Goal: Information Seeking & Learning: Learn about a topic

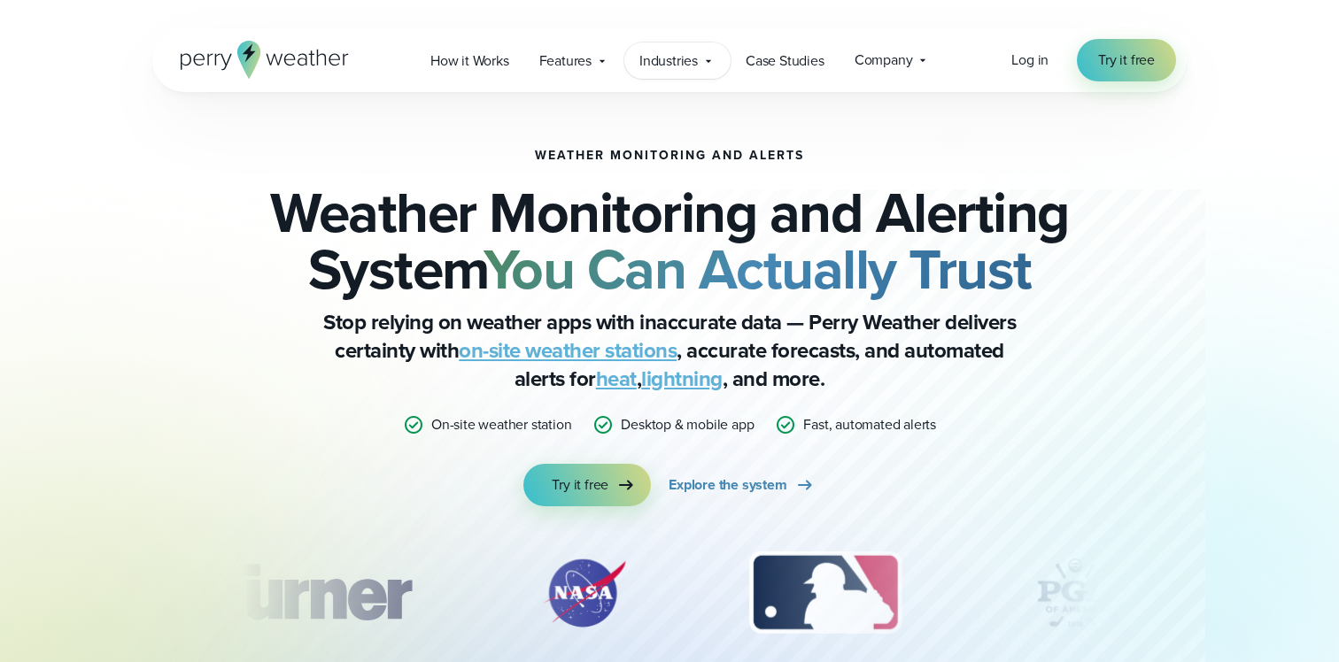
click at [691, 66] on span "Industries" at bounding box center [668, 60] width 58 height 21
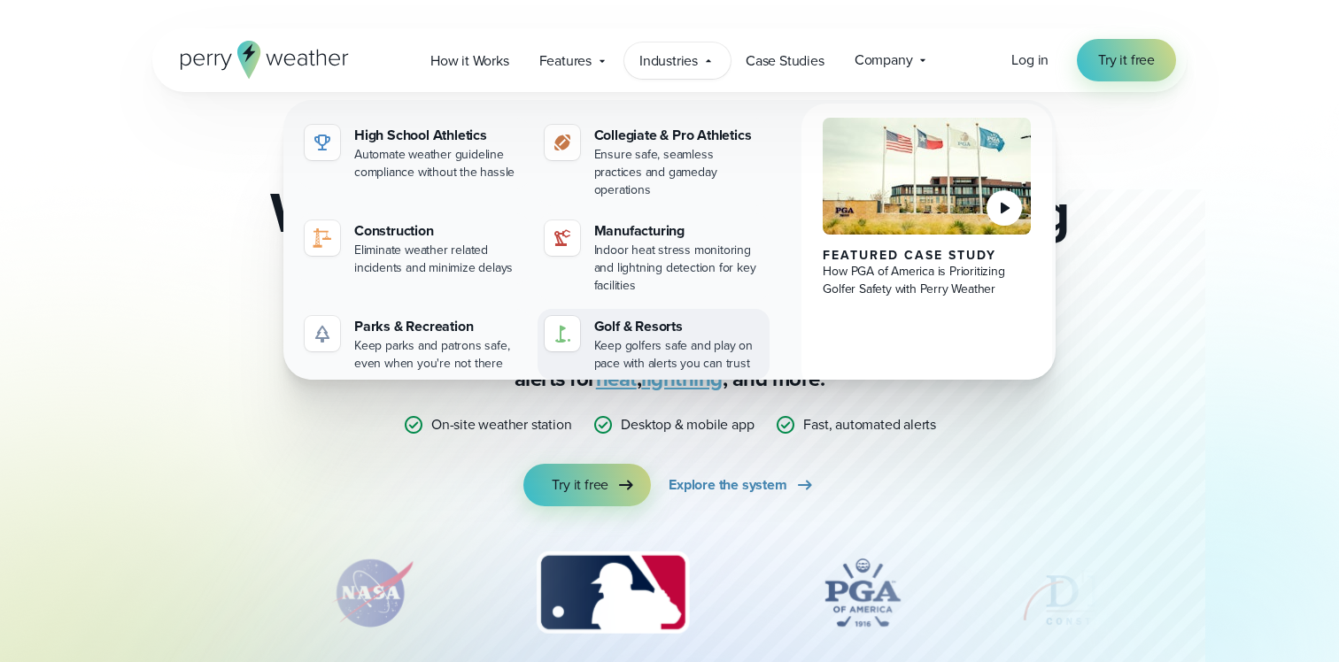
click at [621, 337] on div "Keep golfers safe and play on pace with alerts you can trust" at bounding box center [678, 354] width 169 height 35
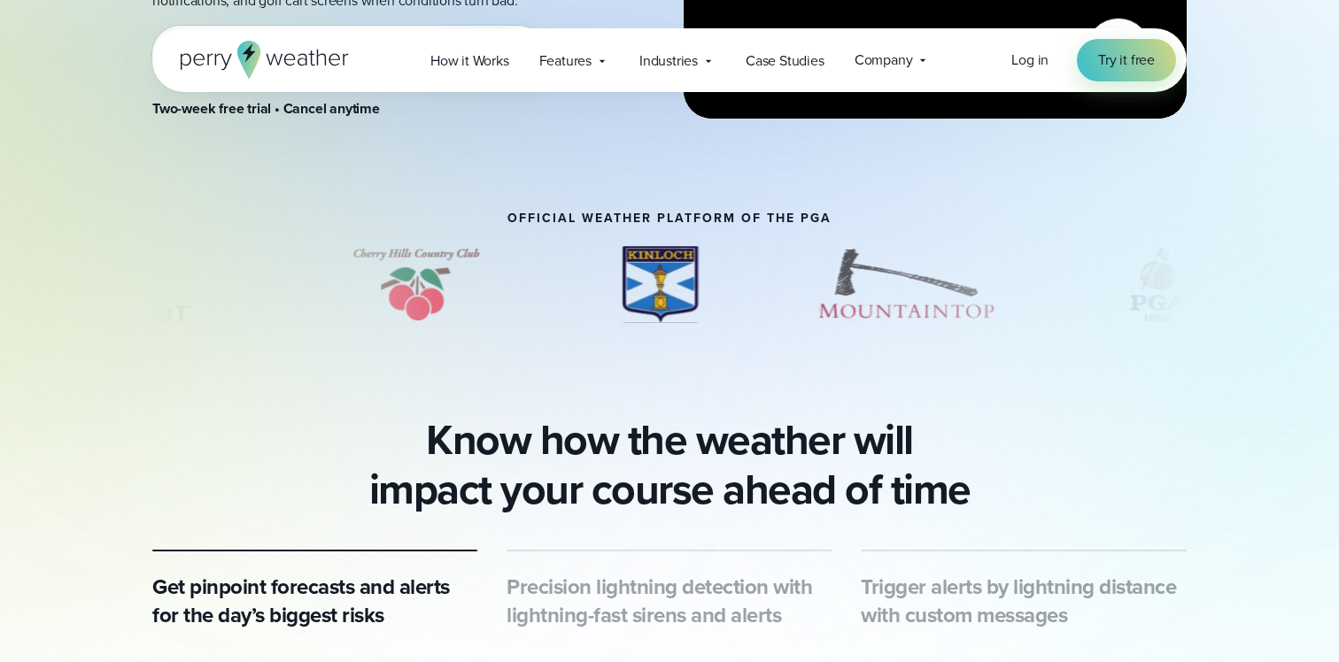
scroll to position [626, 0]
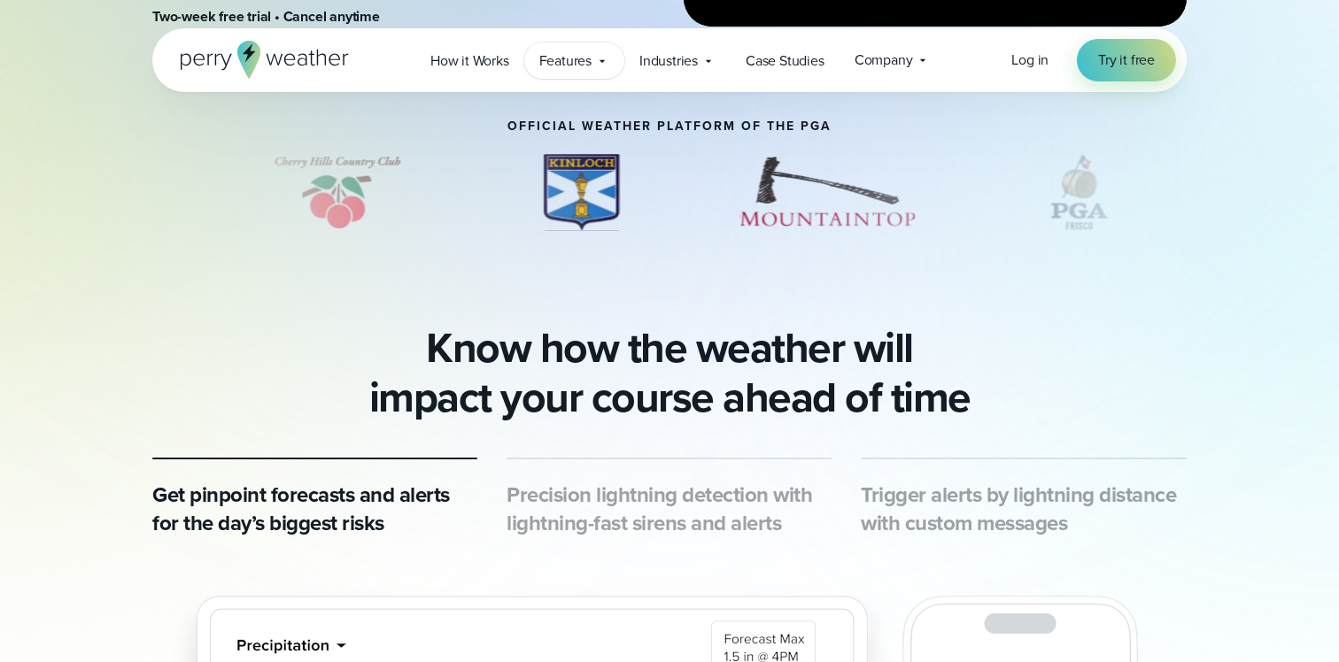
click at [580, 58] on span "Features" at bounding box center [565, 60] width 52 height 21
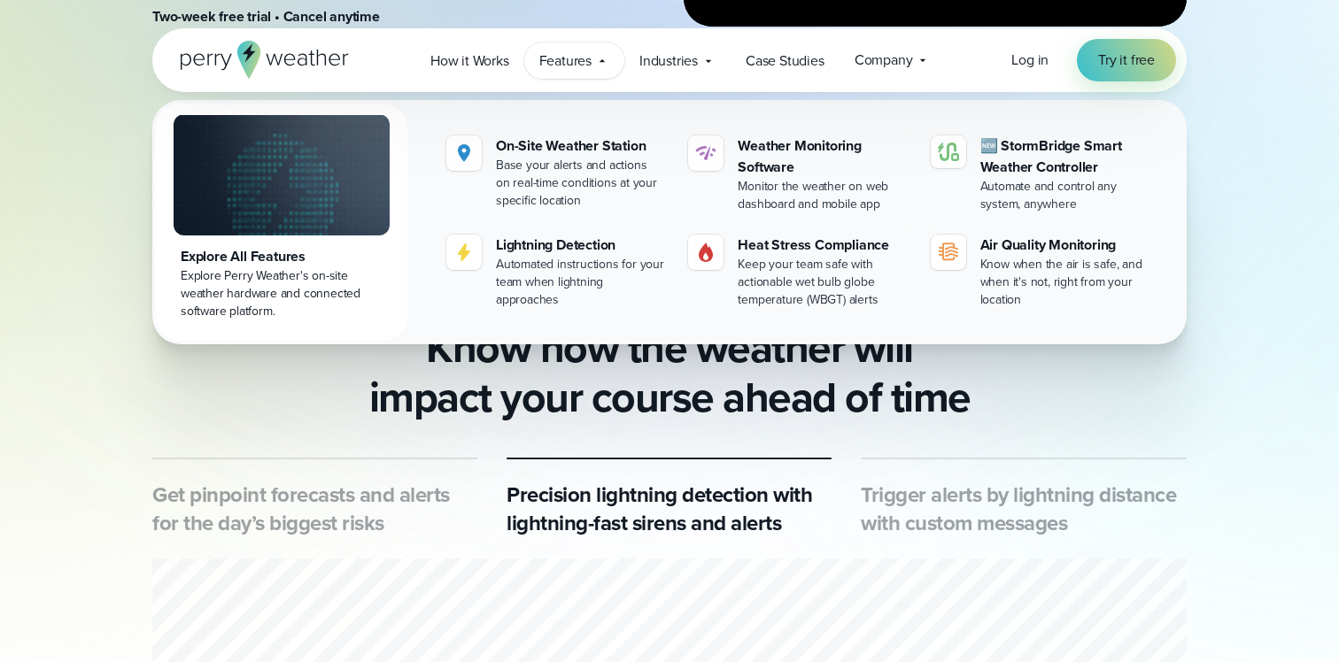
click at [376, 410] on h2 "Know how the weather will impact your course ahead of time" at bounding box center [669, 372] width 1034 height 99
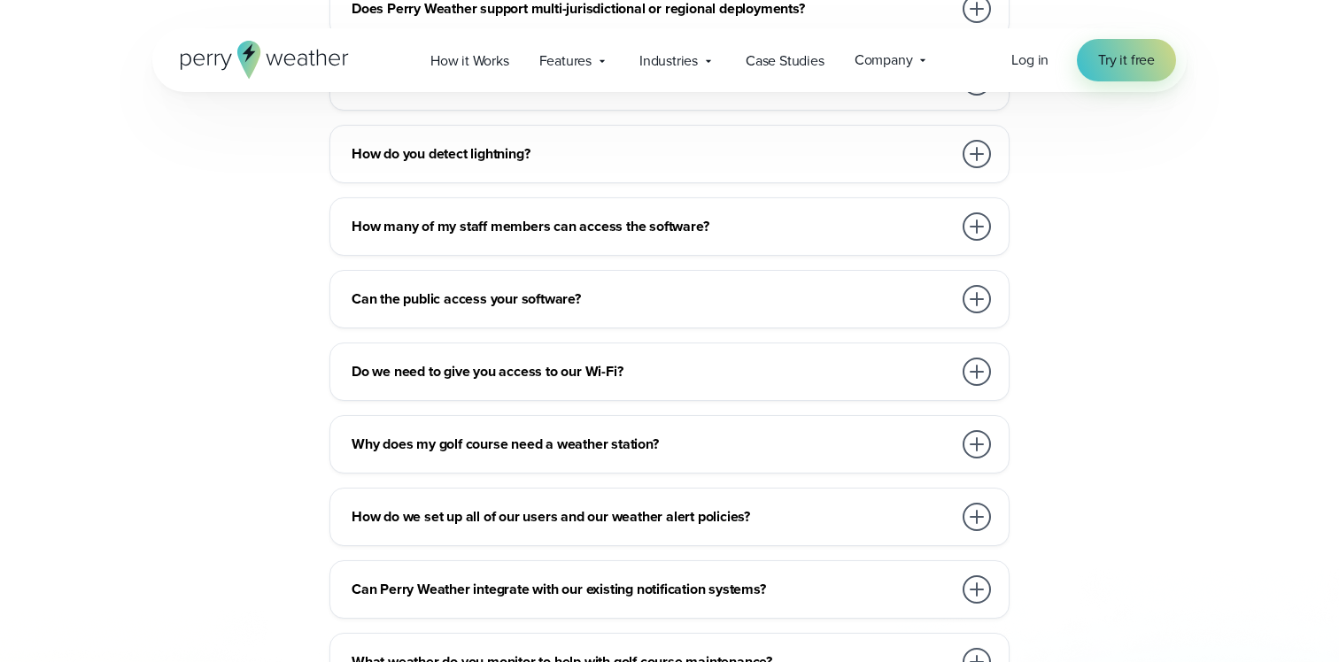
scroll to position [7198, 0]
click at [524, 153] on div "How do you detect lightning? Perry Weather detects all lightning strikes within…" at bounding box center [669, 153] width 680 height 58
click at [963, 135] on div at bounding box center [976, 152] width 35 height 35
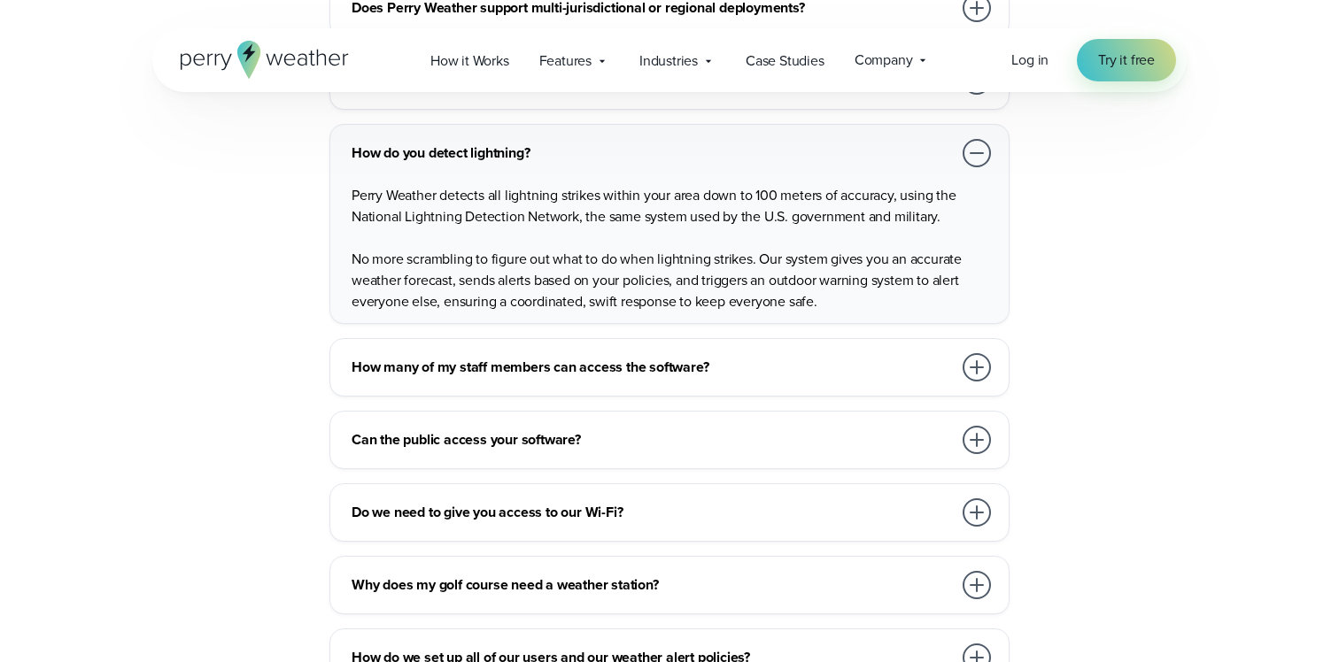
click at [972, 139] on div at bounding box center [977, 153] width 28 height 28
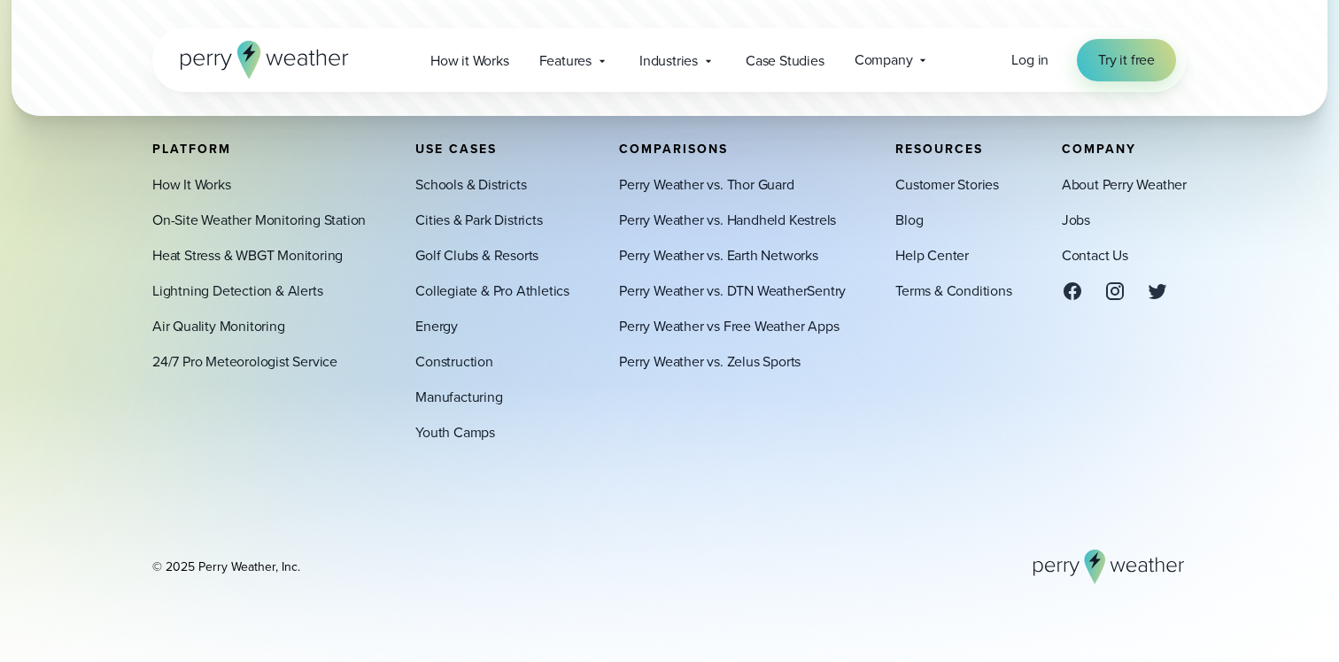
scroll to position [8316, 0]
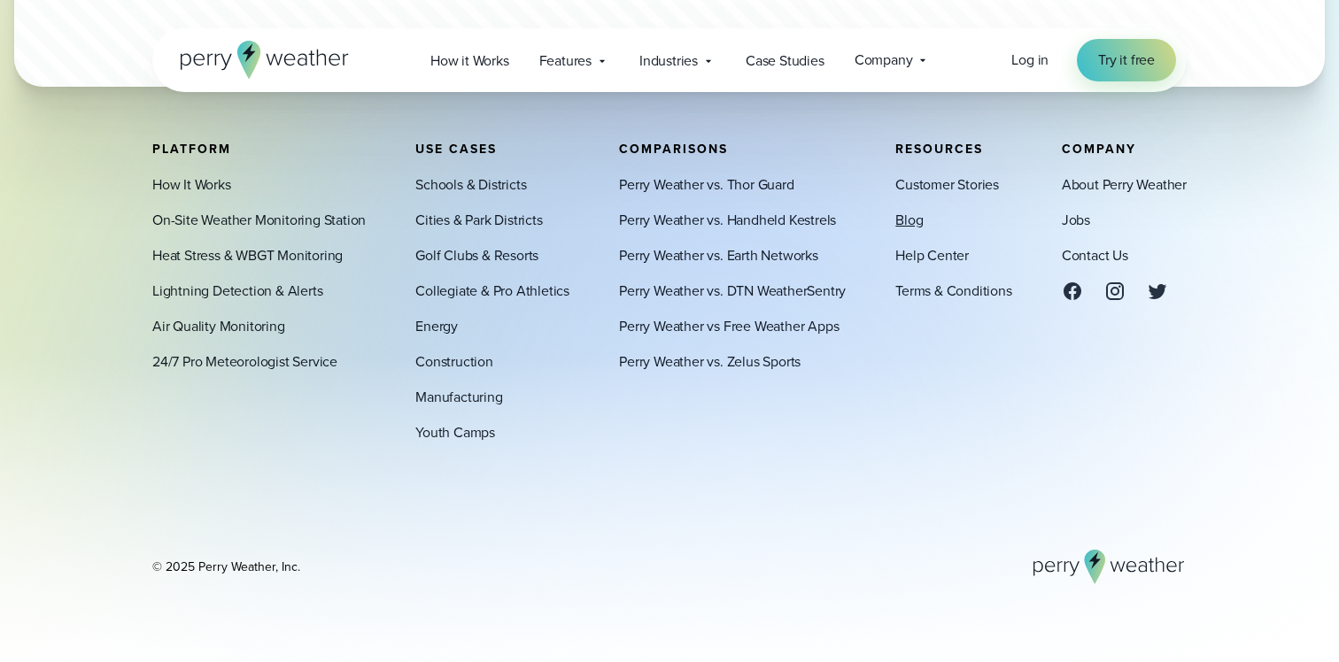
click at [901, 222] on link "Blog" at bounding box center [908, 219] width 27 height 21
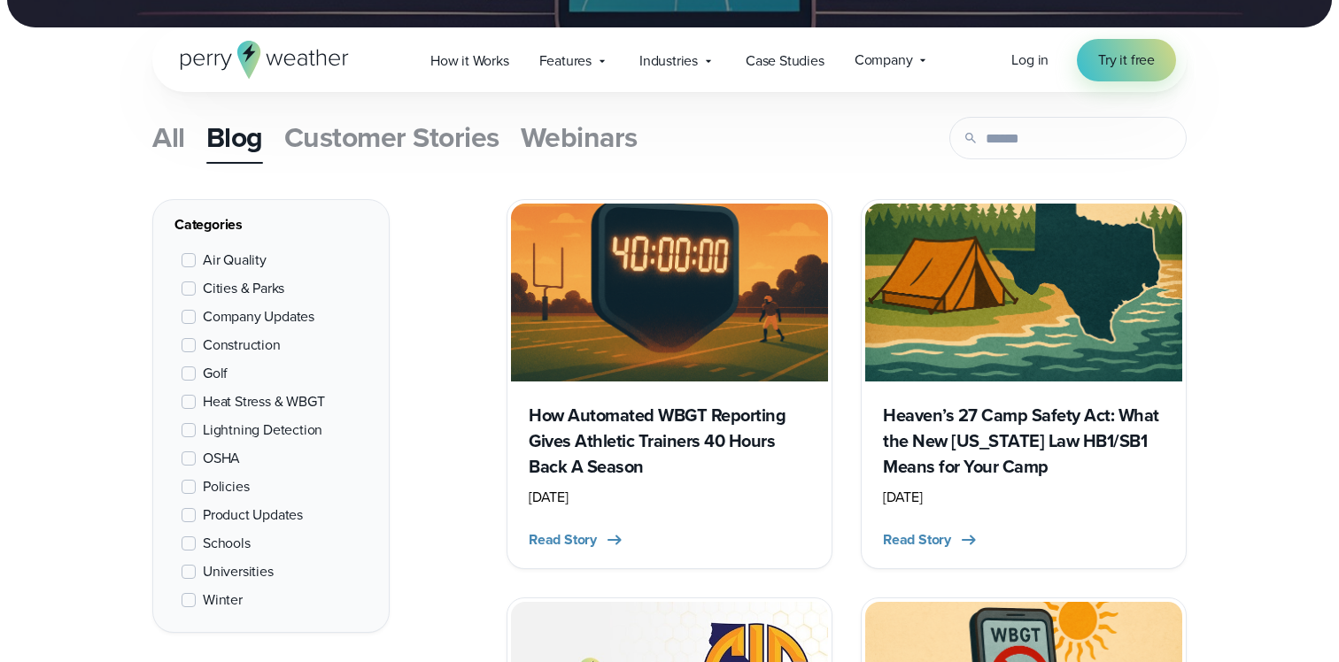
scroll to position [585, 0]
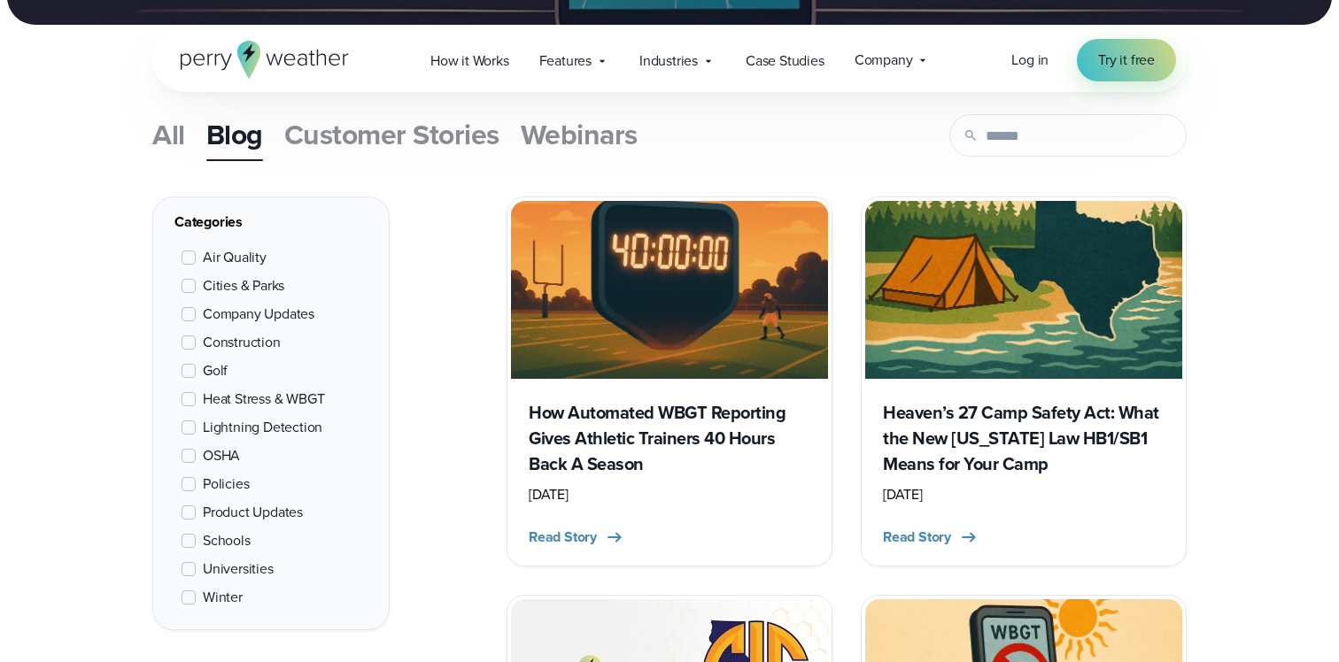
click at [190, 369] on span at bounding box center [189, 371] width 14 height 14
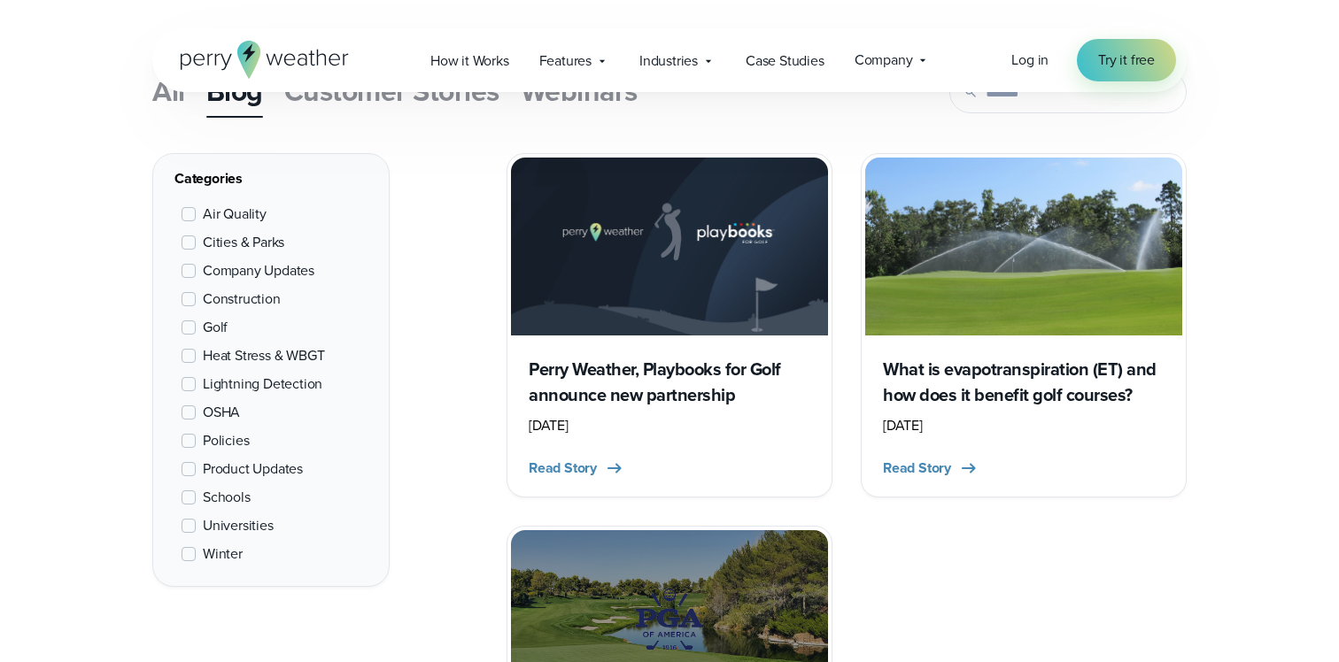
scroll to position [630, 0]
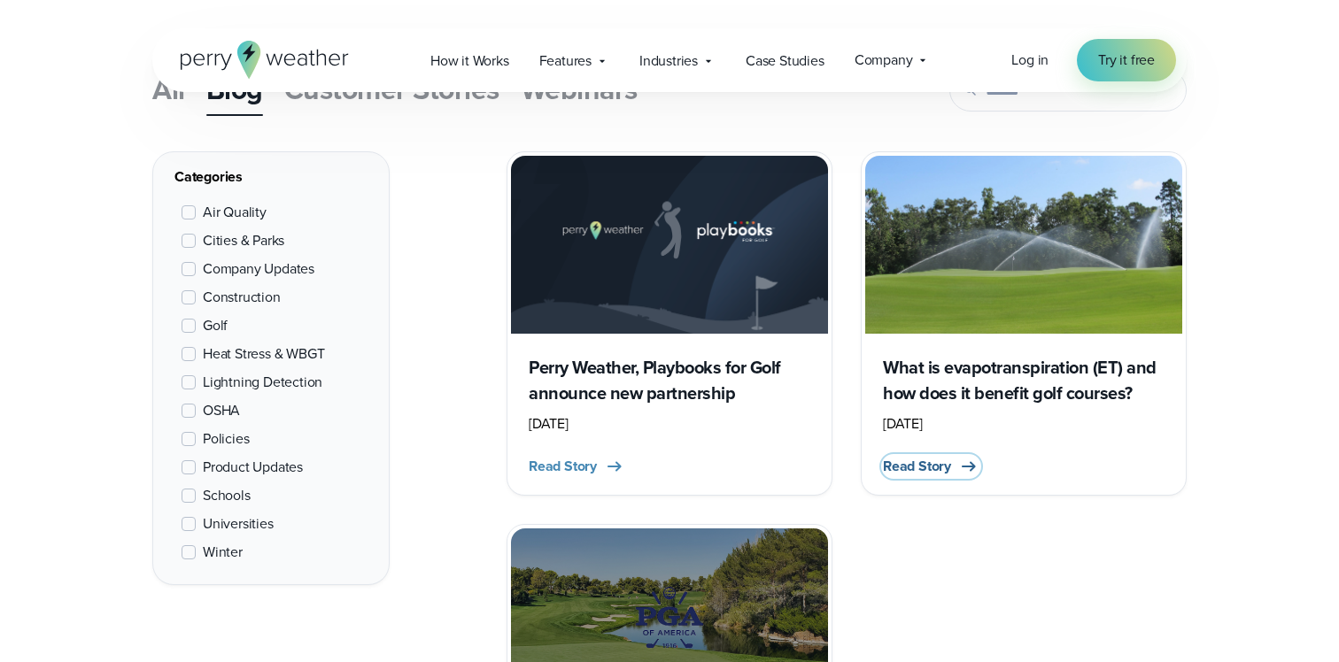
click at [893, 468] on span "Read Story" at bounding box center [917, 466] width 68 height 21
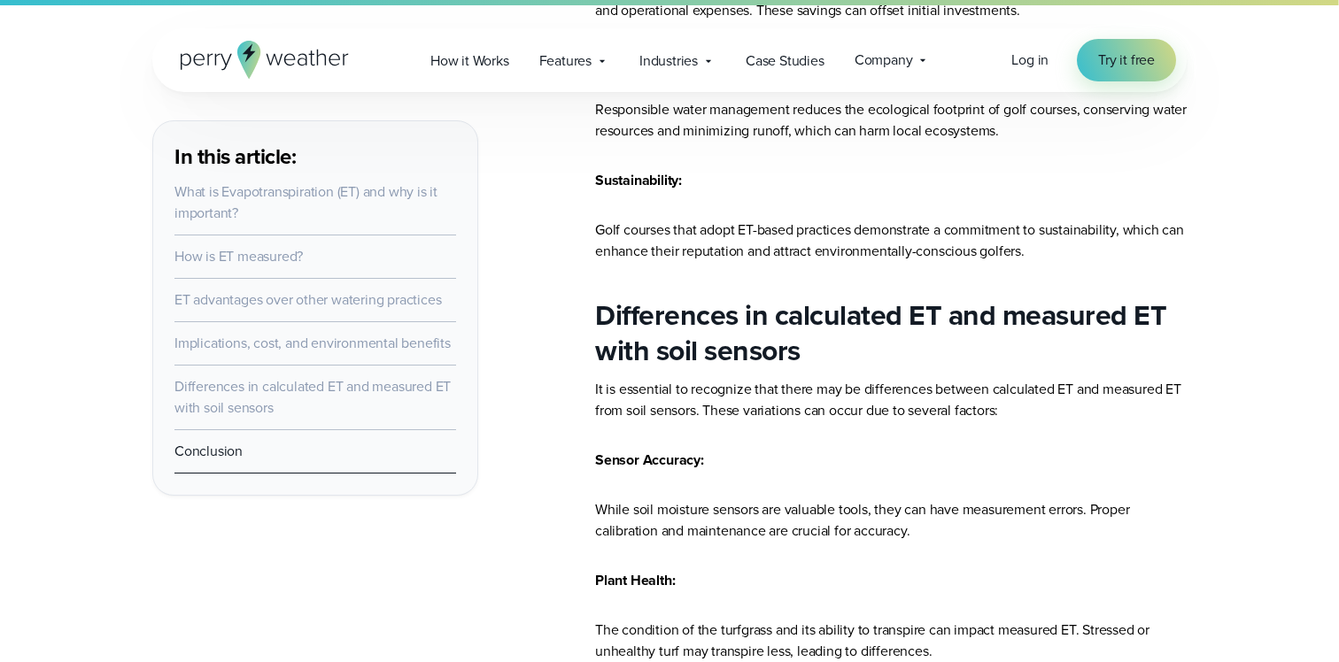
scroll to position [2087, 0]
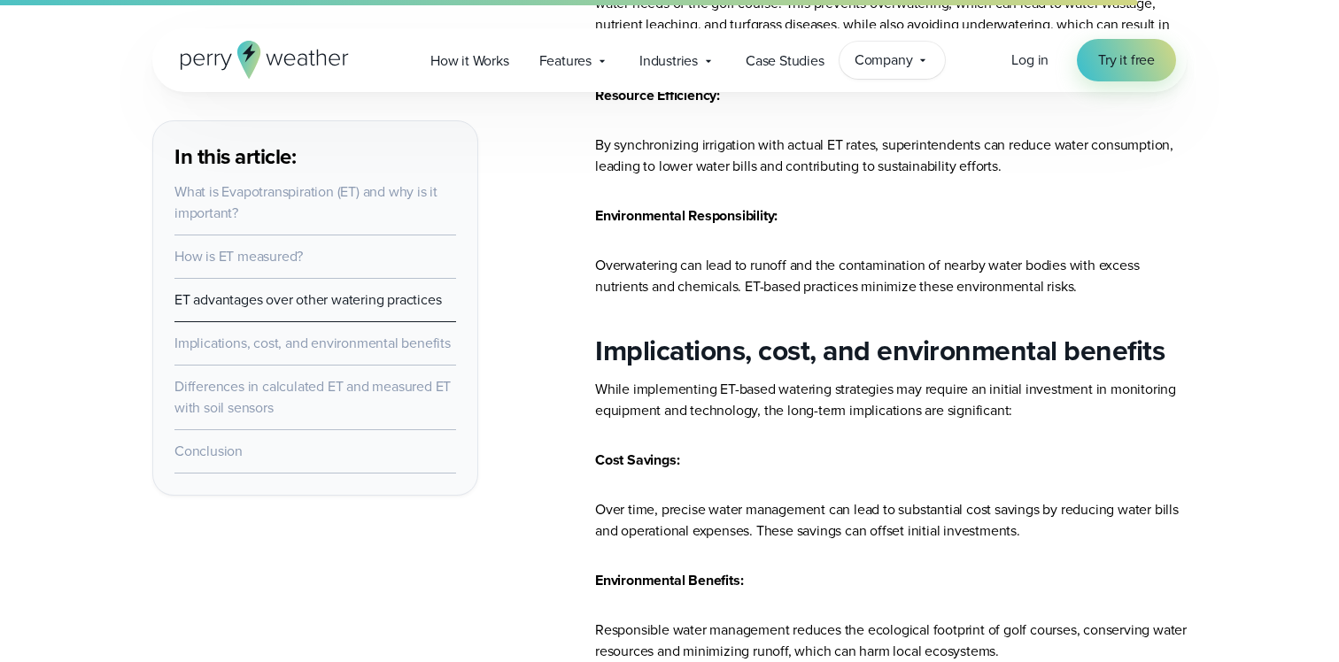
click at [844, 59] on div "Company Contact Us Reach out to us for sales or support questions" at bounding box center [893, 60] width 106 height 37
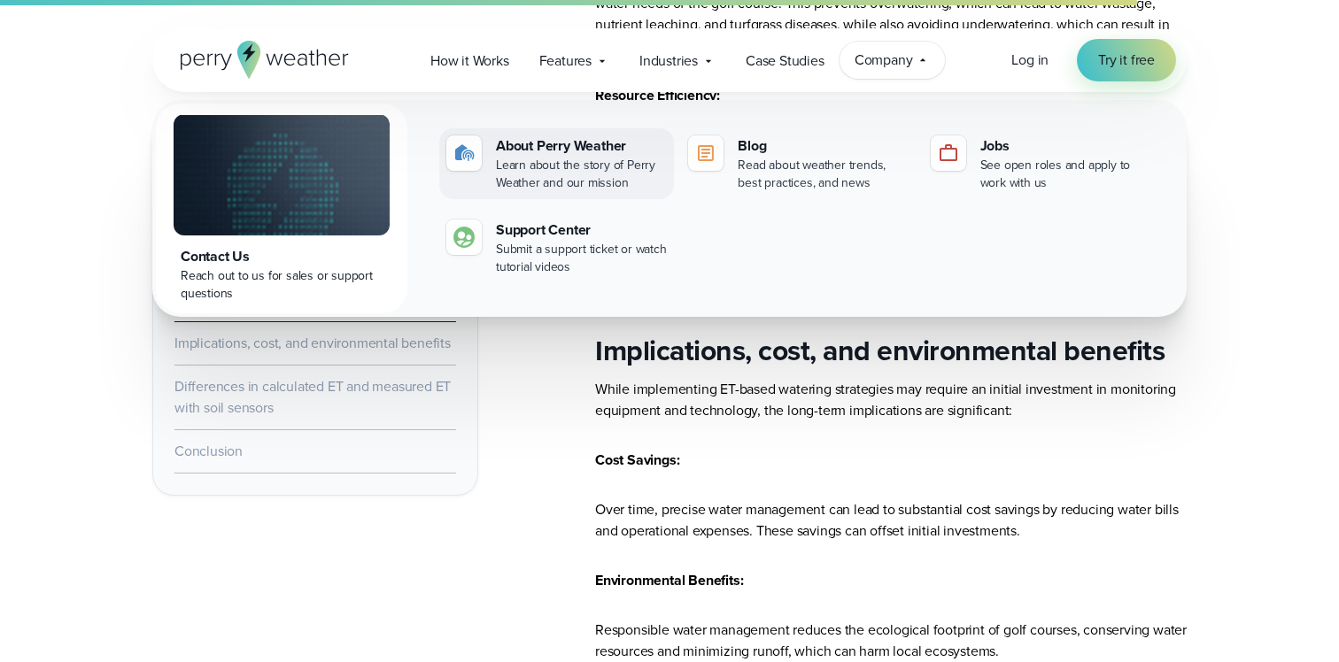
click at [608, 167] on div "Learn about the story of Perry Weather and our mission" at bounding box center [581, 174] width 171 height 35
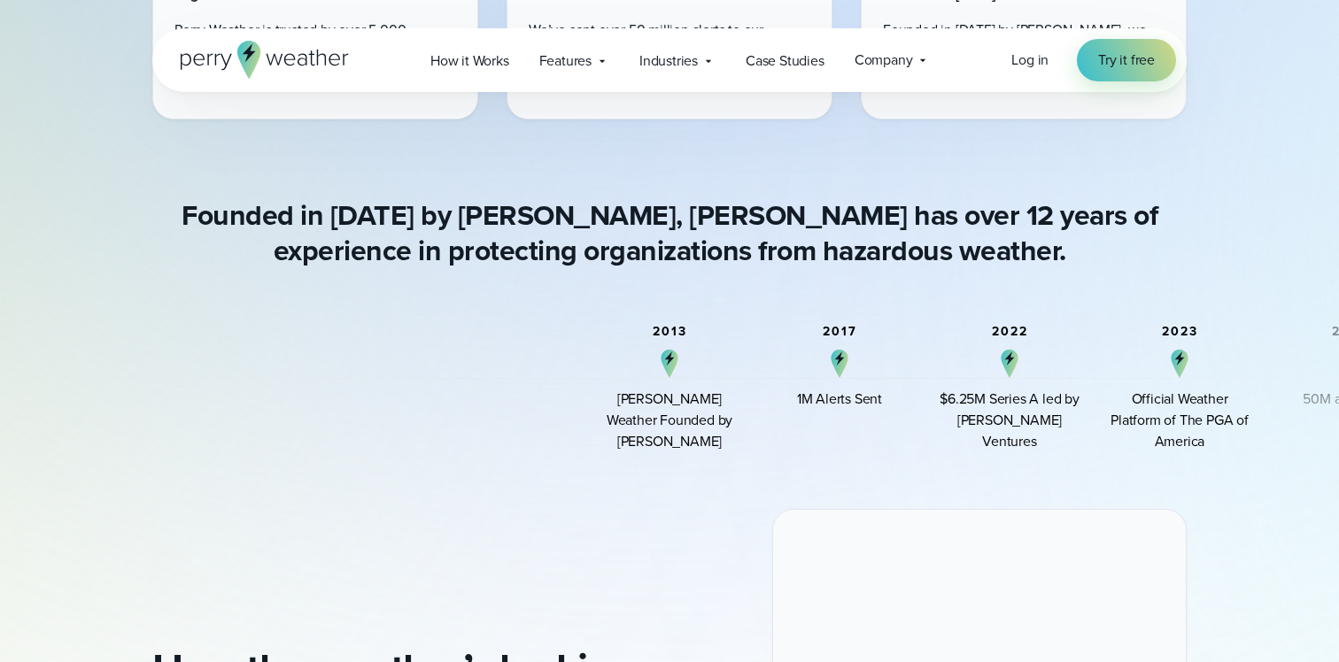
scroll to position [1197, 0]
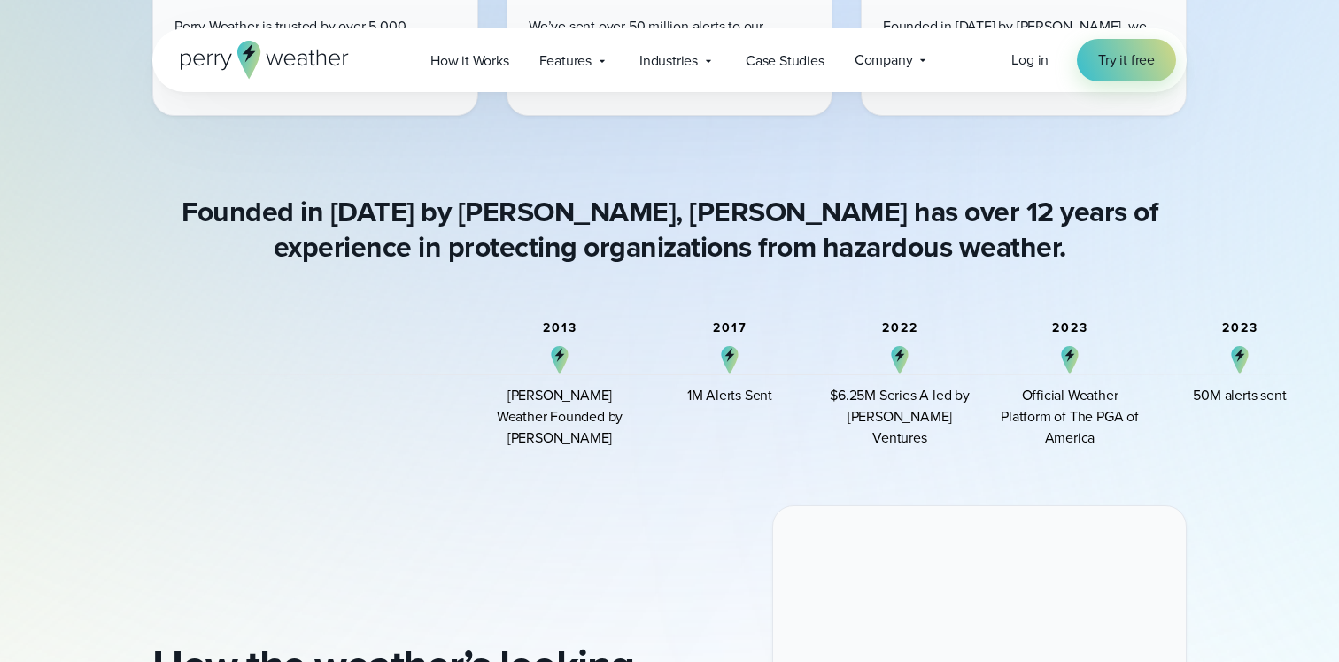
drag, startPoint x: 721, startPoint y: 375, endPoint x: 480, endPoint y: 422, distance: 245.6
click at [489, 418] on div "2013 Perry Weather Founded by Colin Perry" at bounding box center [560, 385] width 142 height 128
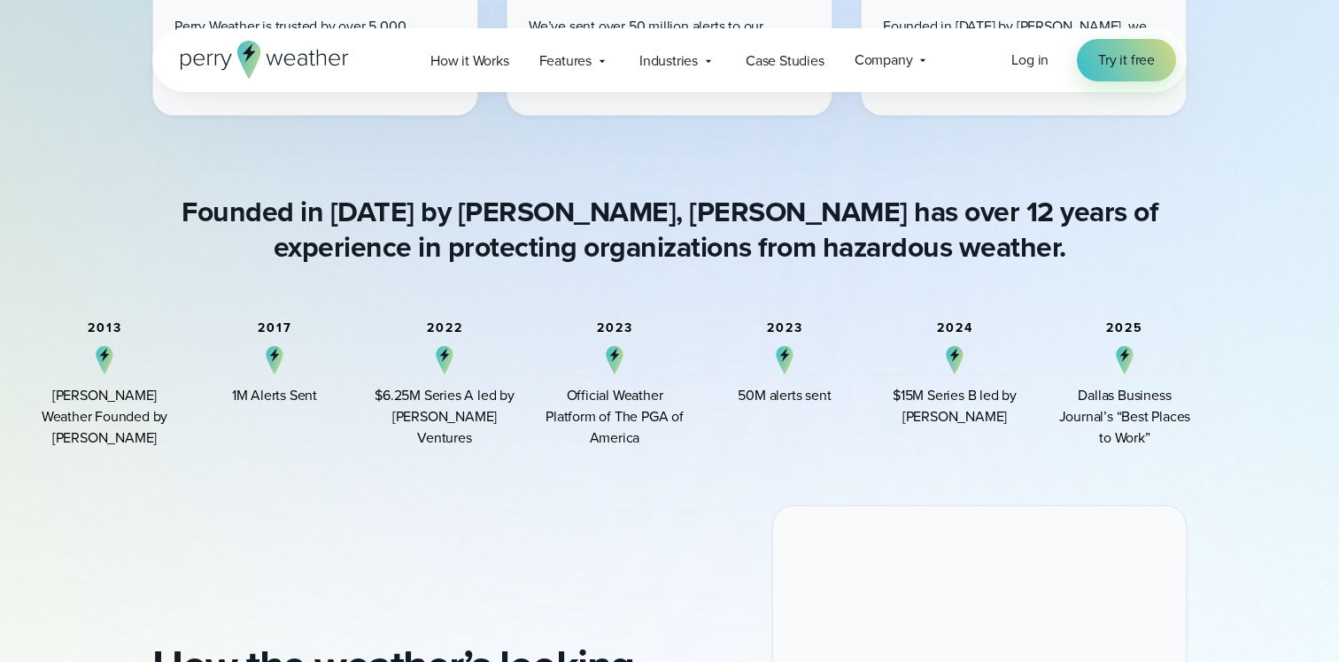
drag, startPoint x: 603, startPoint y: 384, endPoint x: 888, endPoint y: 395, distance: 285.4
click at [888, 395] on div "2024 $15M Series B led by Arthur Ventures" at bounding box center [955, 385] width 142 height 128
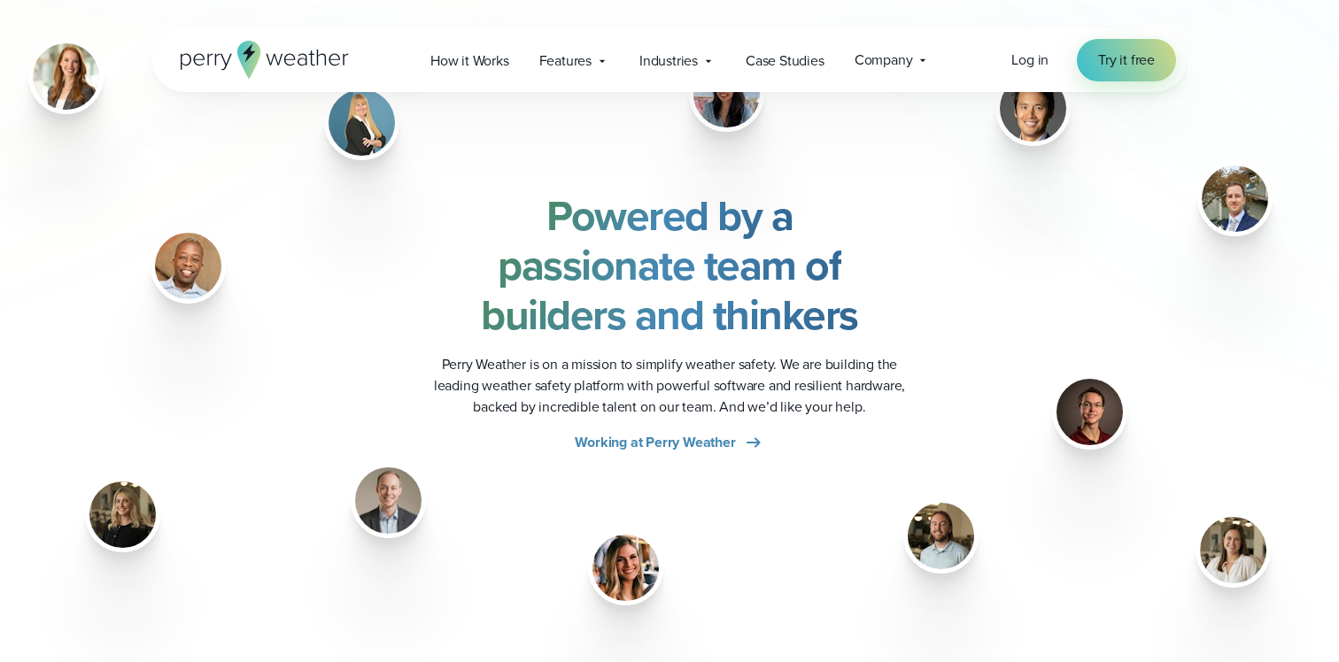
scroll to position [2155, 0]
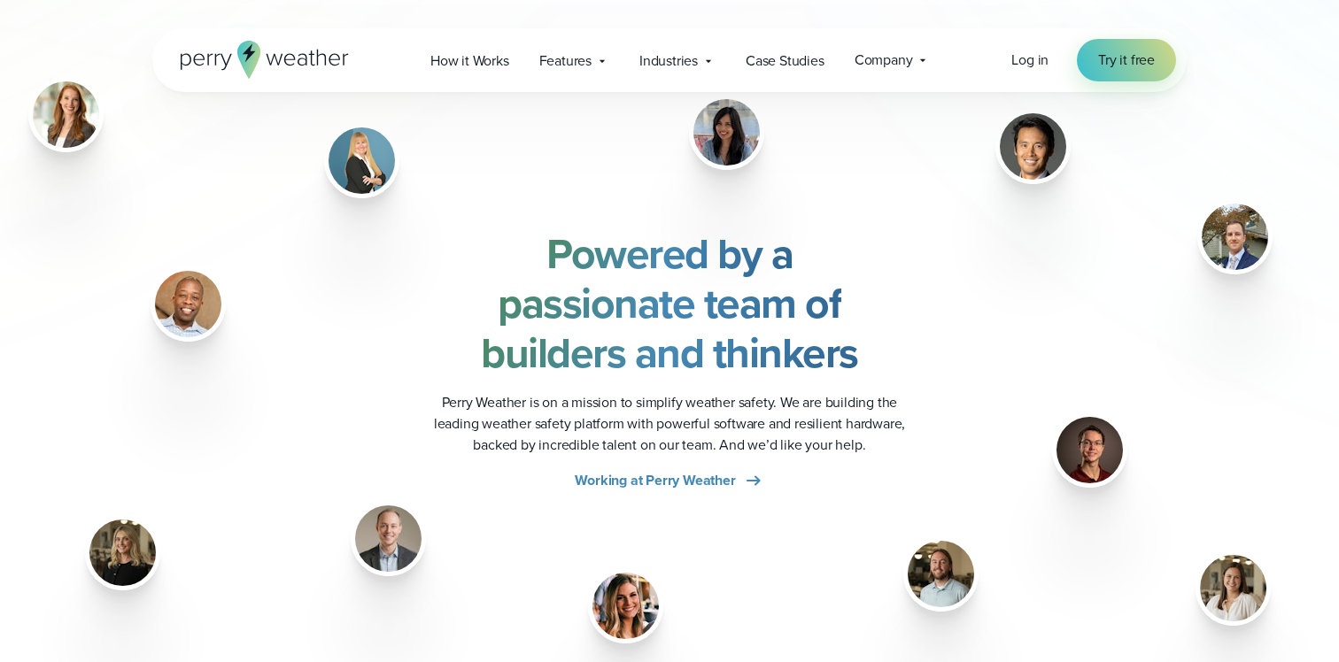
drag, startPoint x: 974, startPoint y: 348, endPoint x: 944, endPoint y: 348, distance: 30.1
click at [944, 348] on div "Powered by a passionate team of builders and thinkers Perry Weather is on a mis…" at bounding box center [669, 360] width 1034 height 262
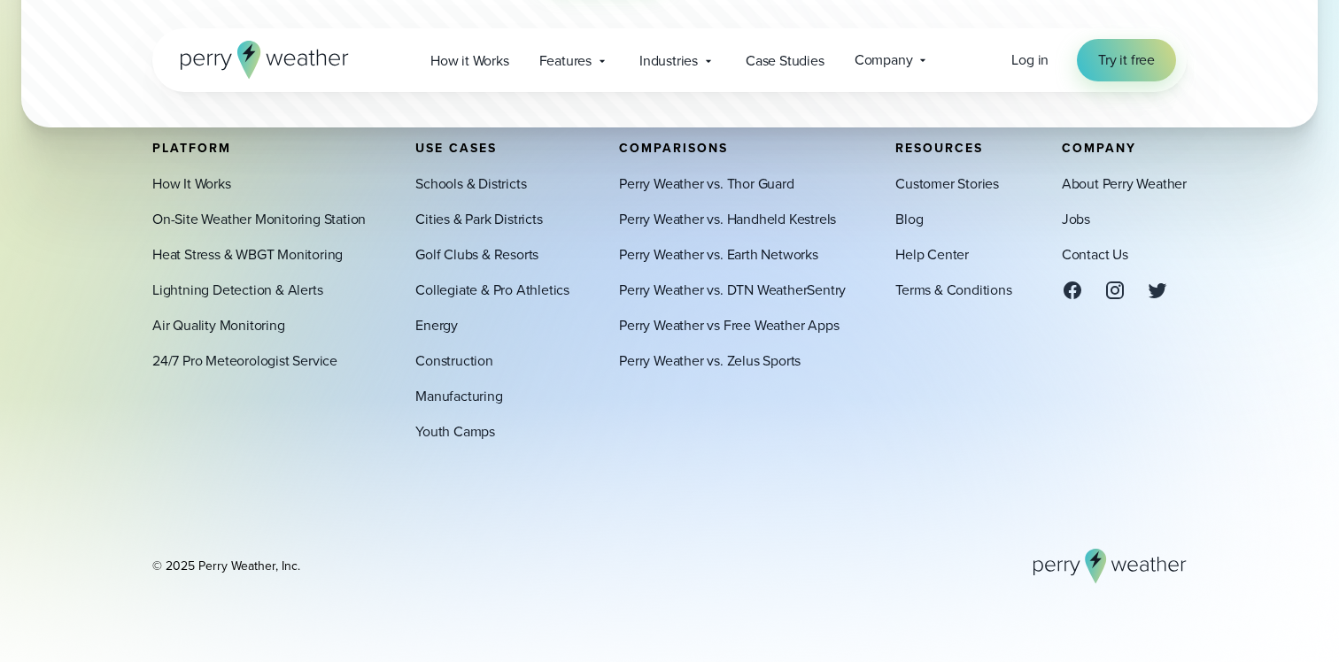
scroll to position [5088, 0]
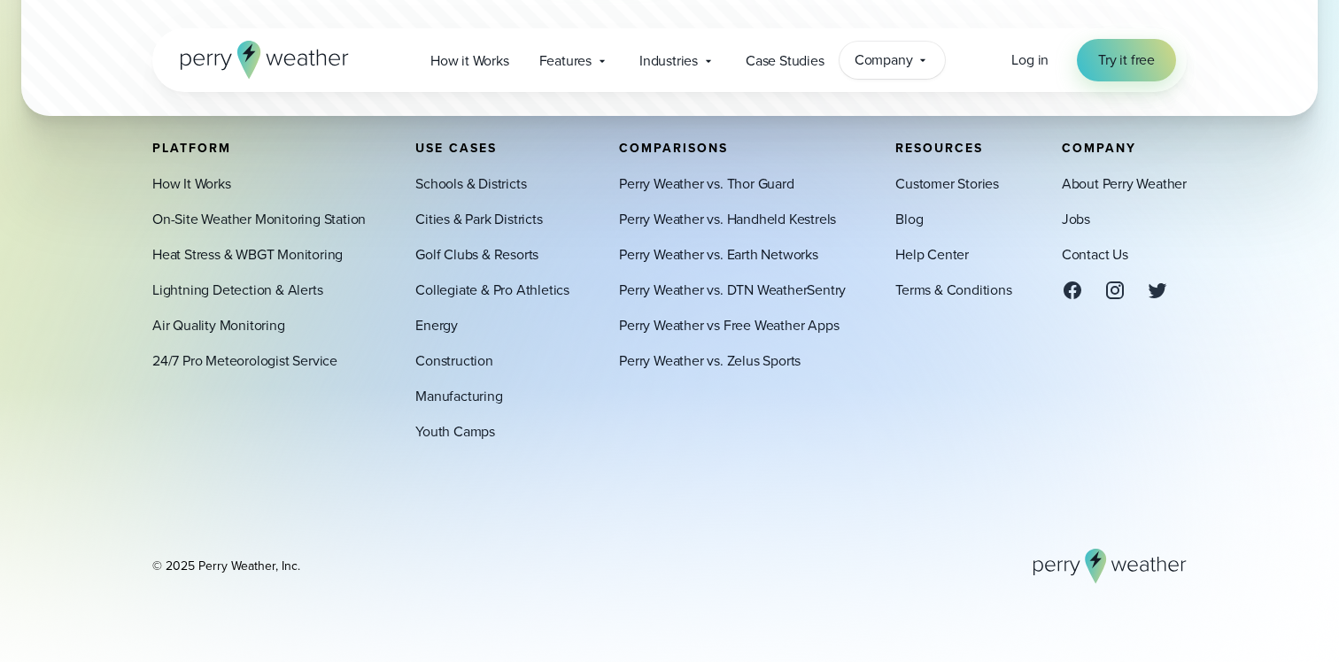
click at [878, 56] on span "Company" at bounding box center [884, 60] width 58 height 21
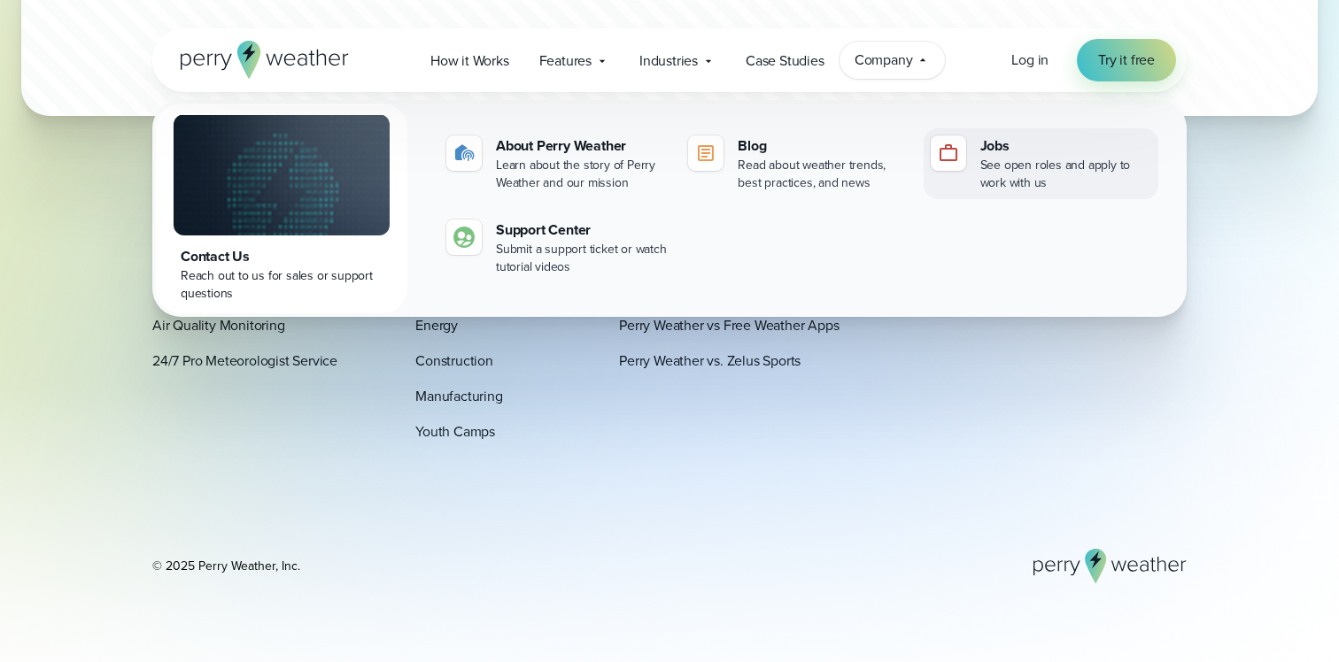
click at [957, 174] on link "Jobs See open roles and apply to work with us" at bounding box center [1041, 163] width 235 height 71
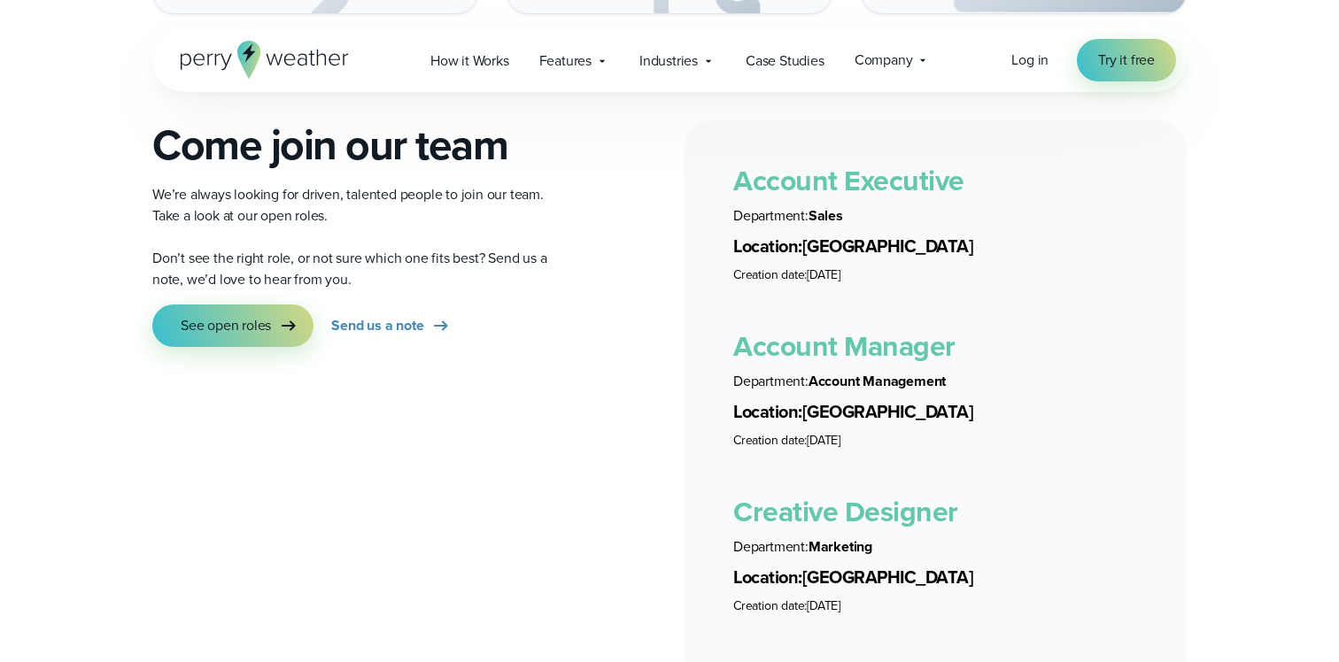
scroll to position [2937, 0]
